Goal: Information Seeking & Learning: Learn about a topic

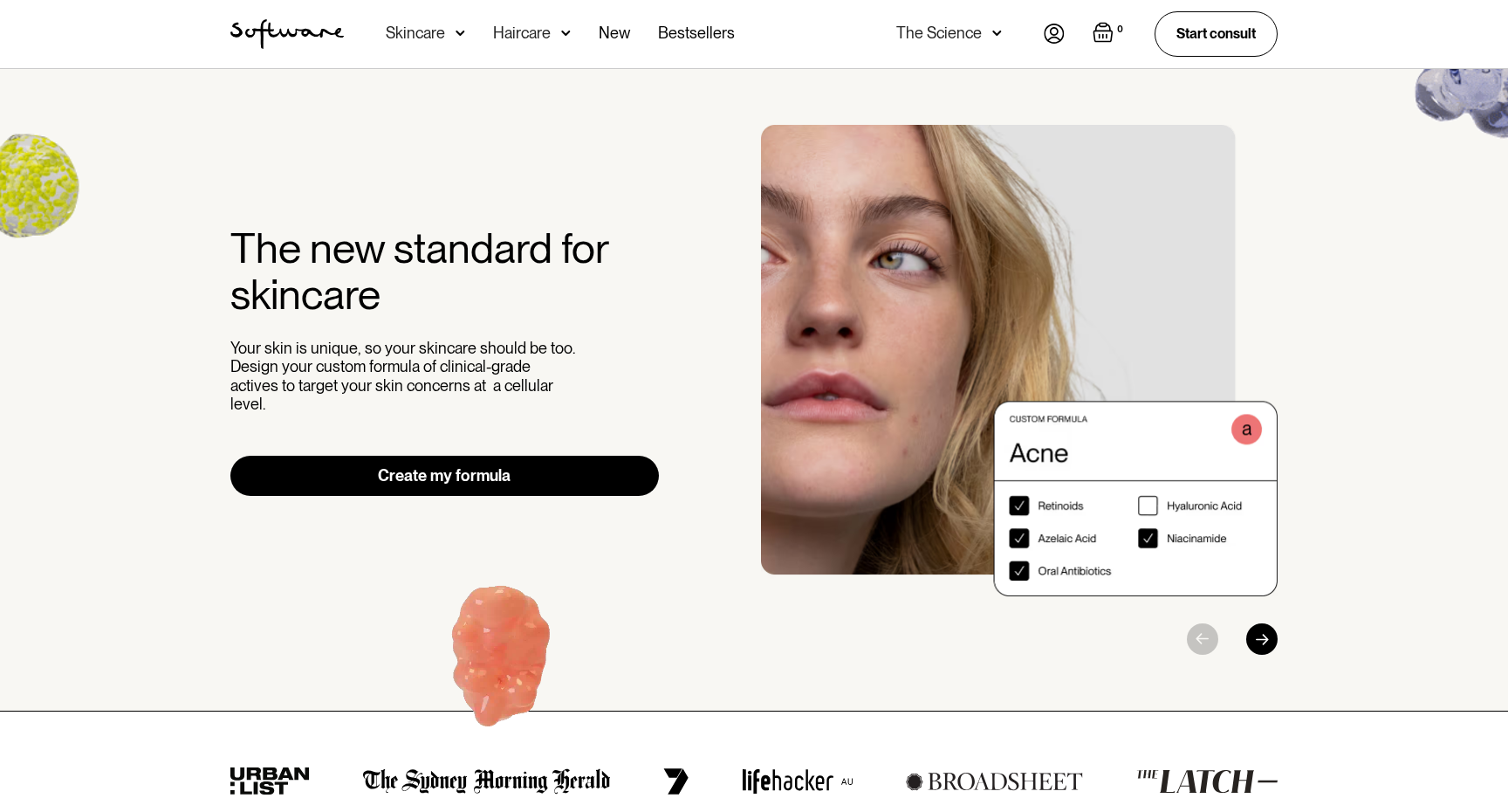
click at [420, 24] on div "Skincare" at bounding box center [415, 33] width 60 height 18
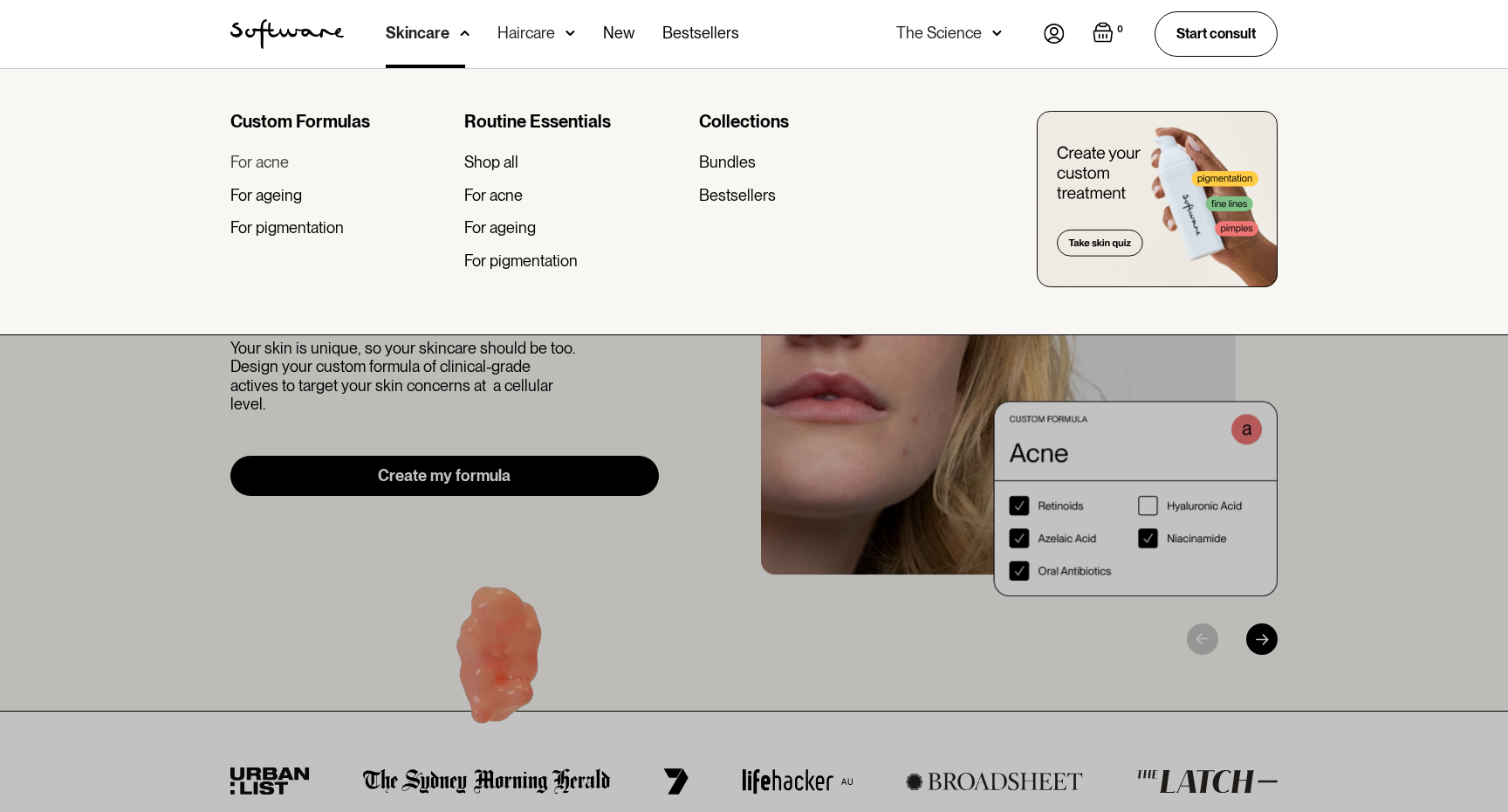
click at [267, 164] on div "For acne" at bounding box center [260, 162] width 59 height 20
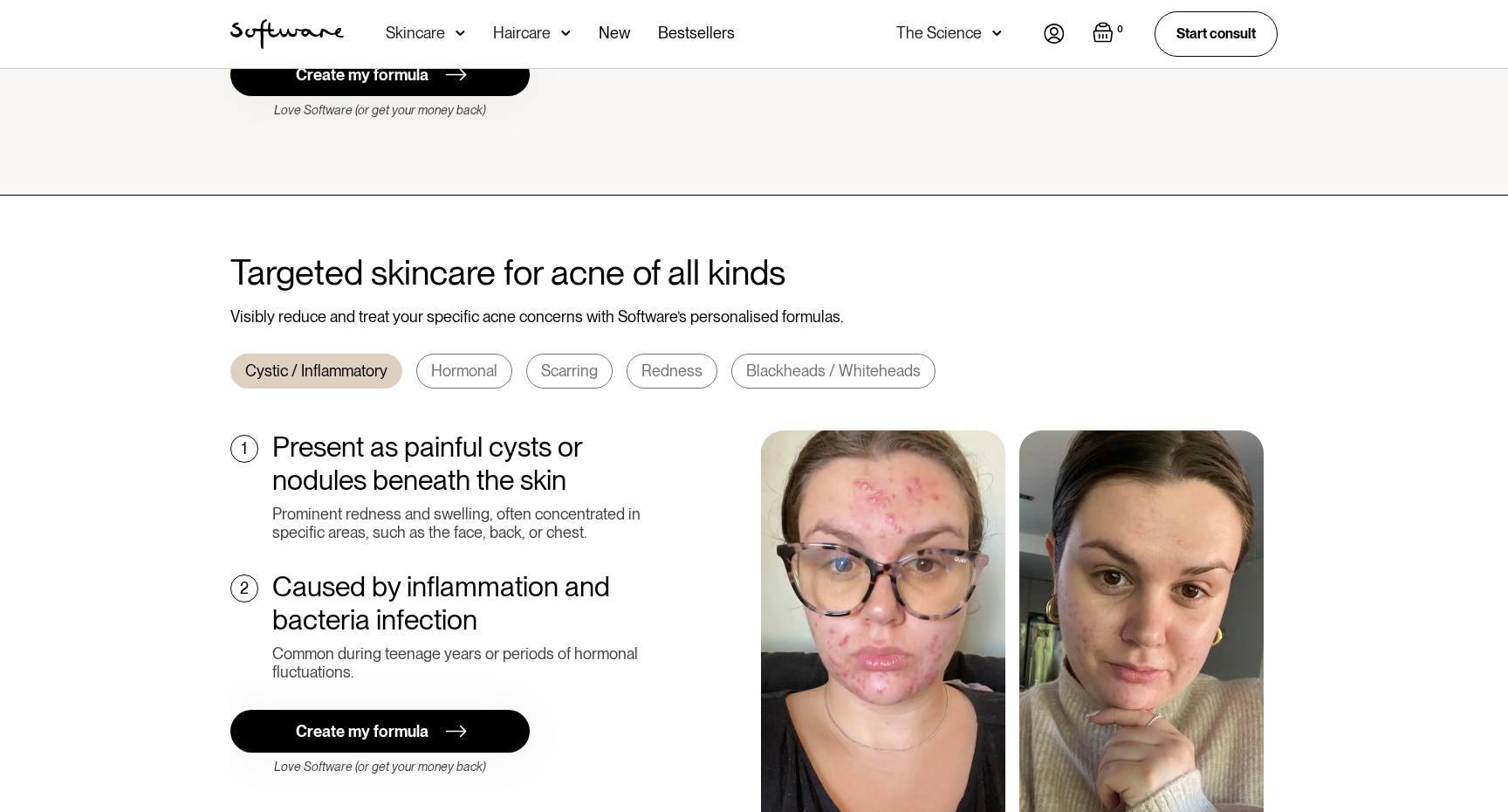
scroll to position [682, 0]
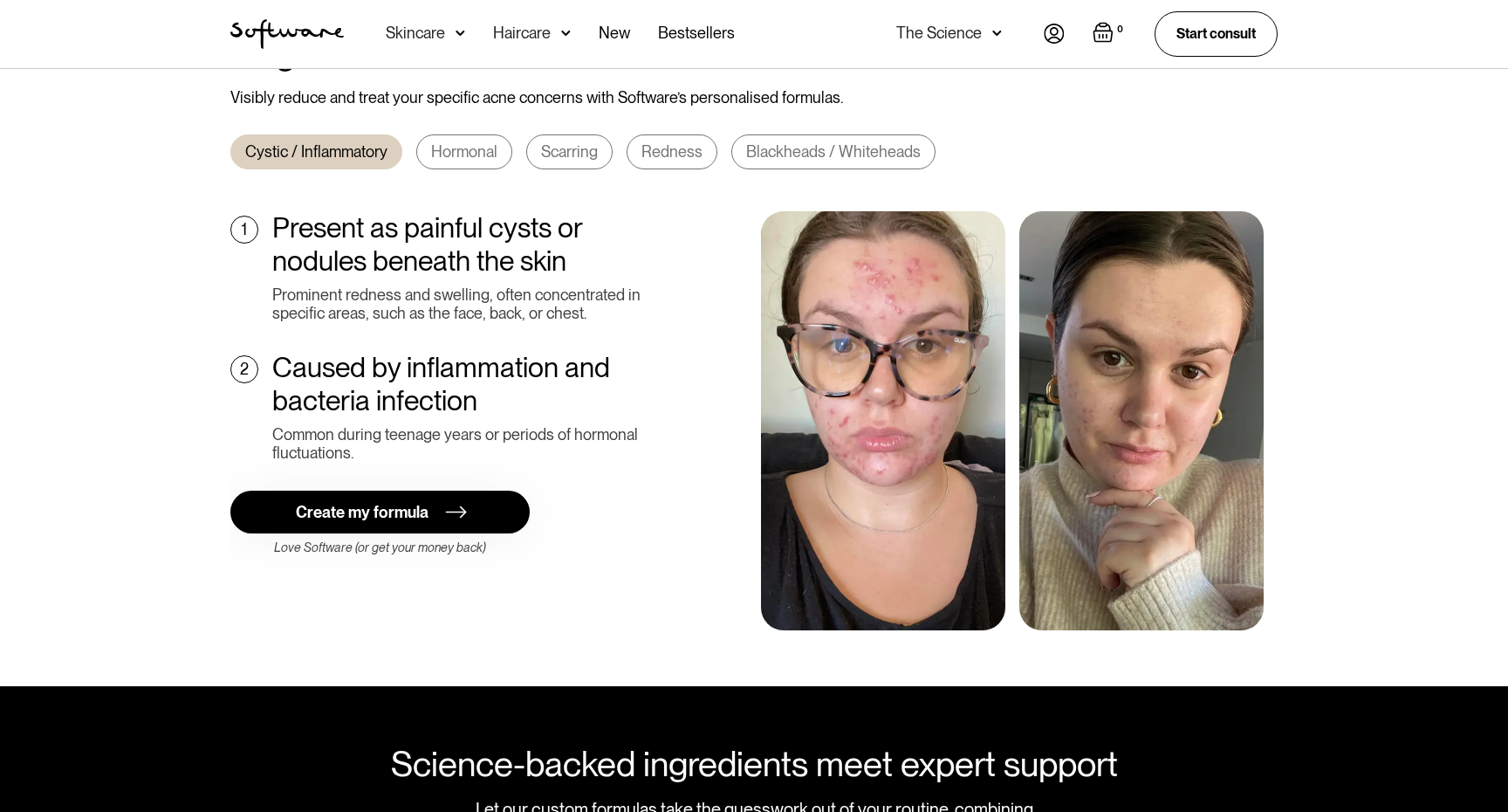
click at [908, 346] on img at bounding box center [883, 420] width 244 height 419
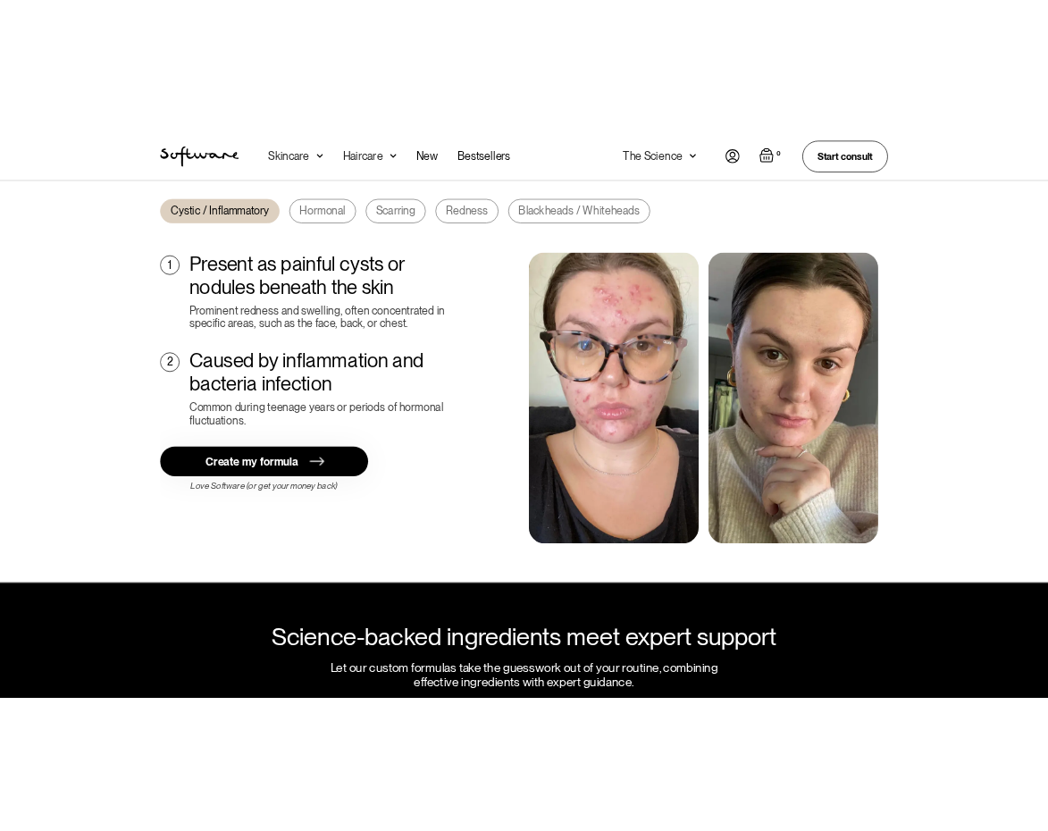
scroll to position [461, 0]
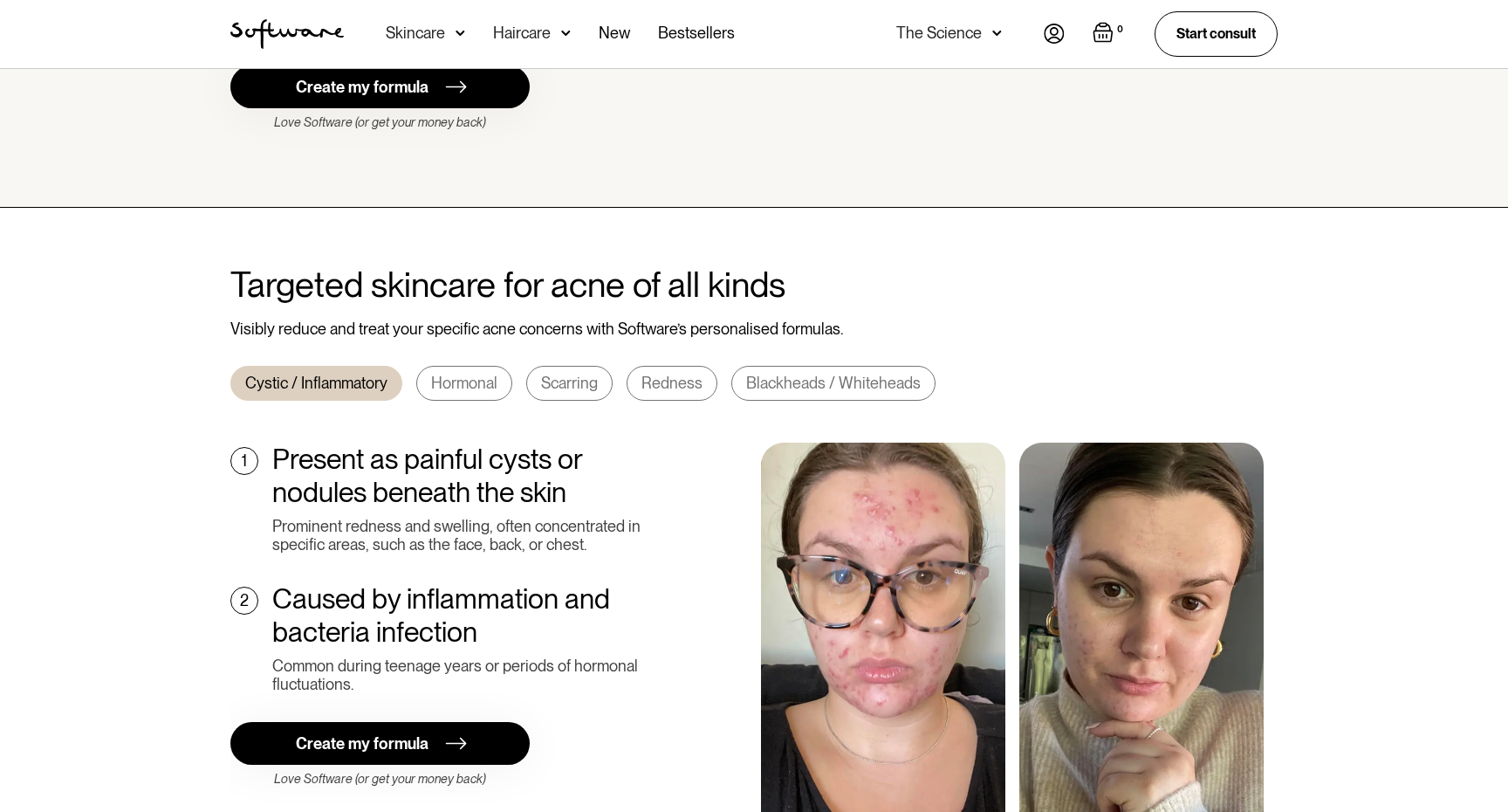
click at [429, 274] on h2 "Targeted skincare for acne of all kinds" at bounding box center [754, 284] width 1048 height 42
